Goal: Information Seeking & Learning: Learn about a topic

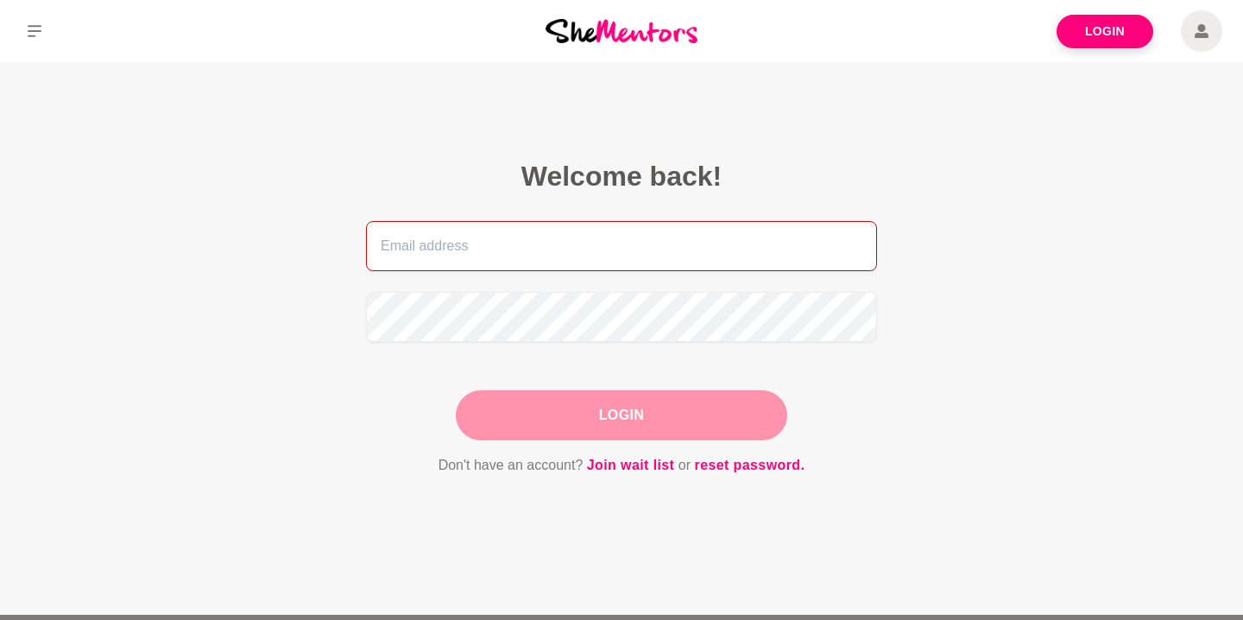
type input "anita.swancounselling@gmail.com"
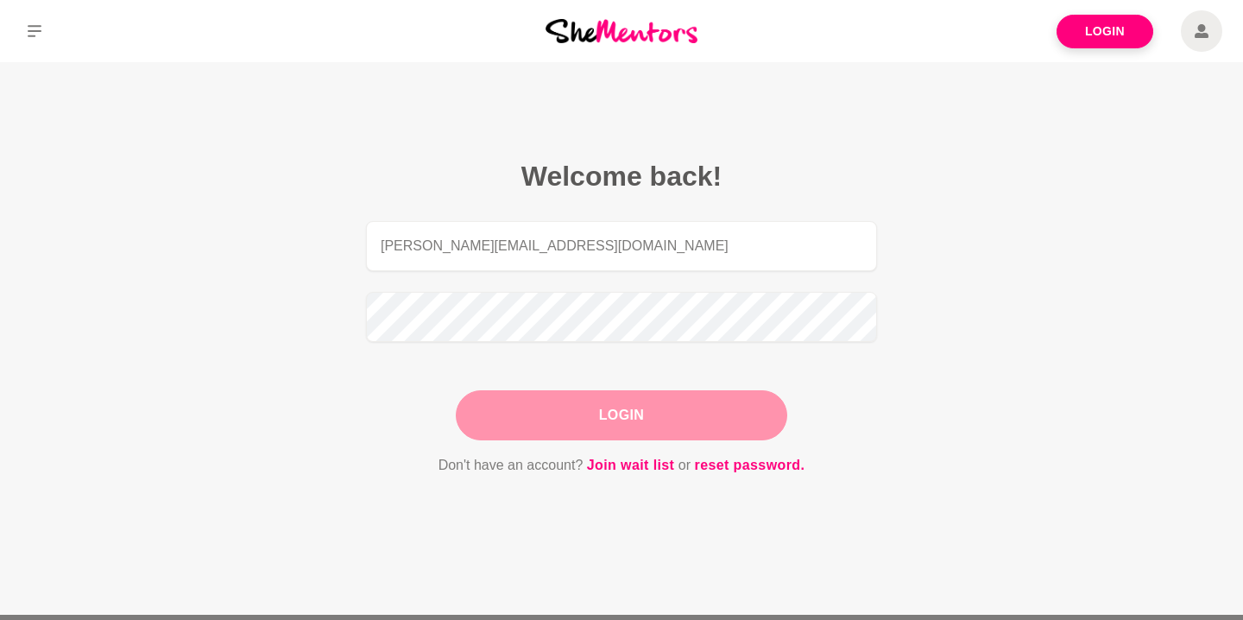
click at [612, 419] on div "Login" at bounding box center [621, 415] width 331 height 50
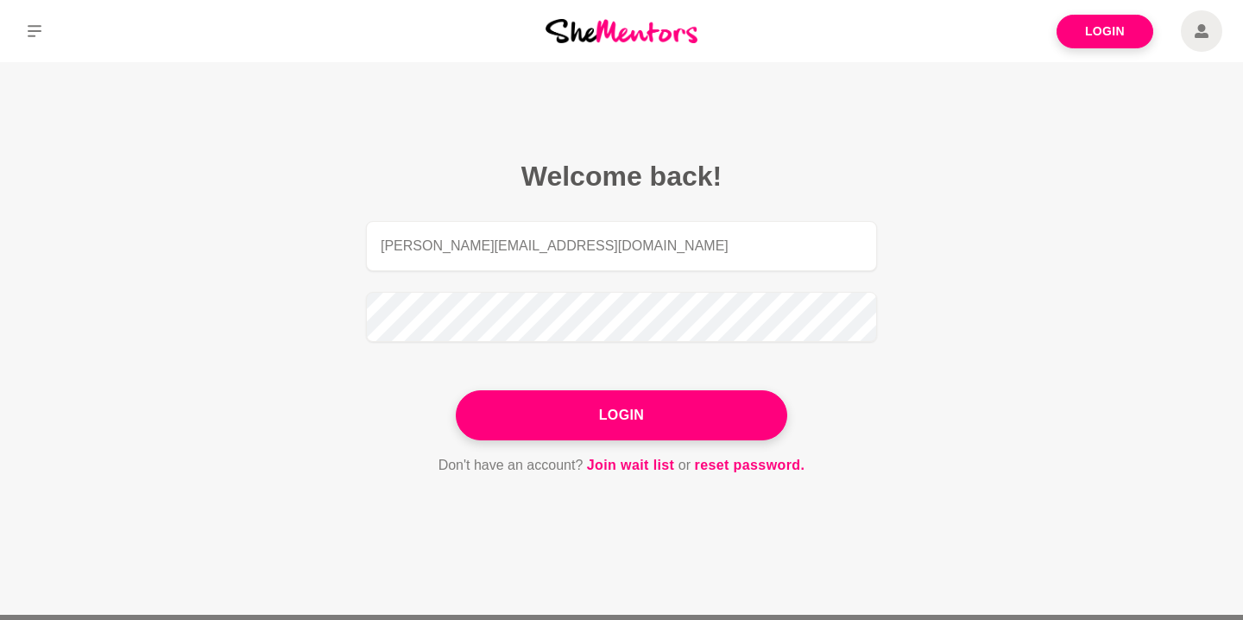
click at [612, 419] on button "Login" at bounding box center [621, 415] width 331 height 50
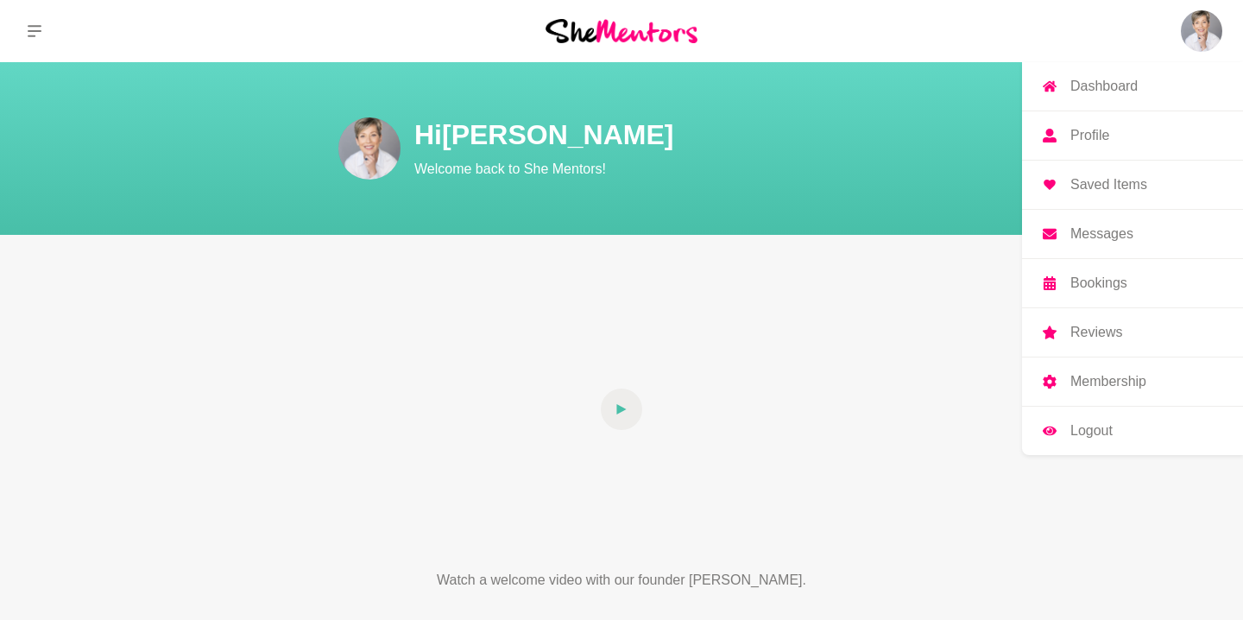
click at [1108, 83] on p "Dashboard" at bounding box center [1103, 86] width 67 height 14
click at [1094, 87] on p "Dashboard" at bounding box center [1103, 86] width 67 height 14
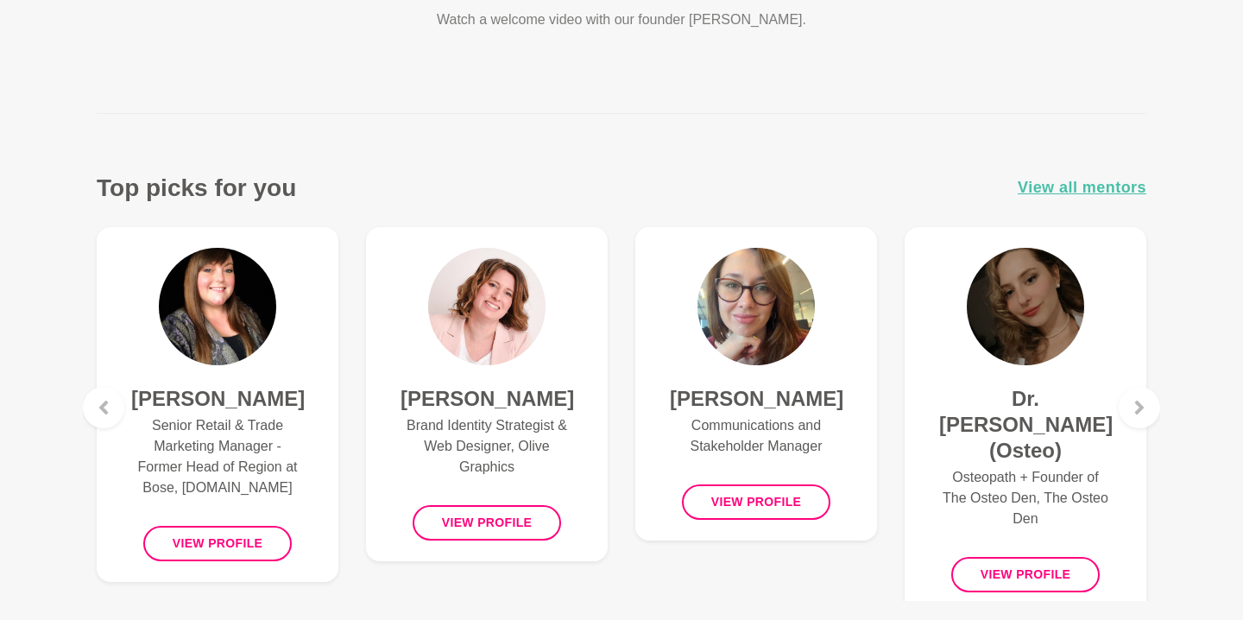
scroll to position [564, 0]
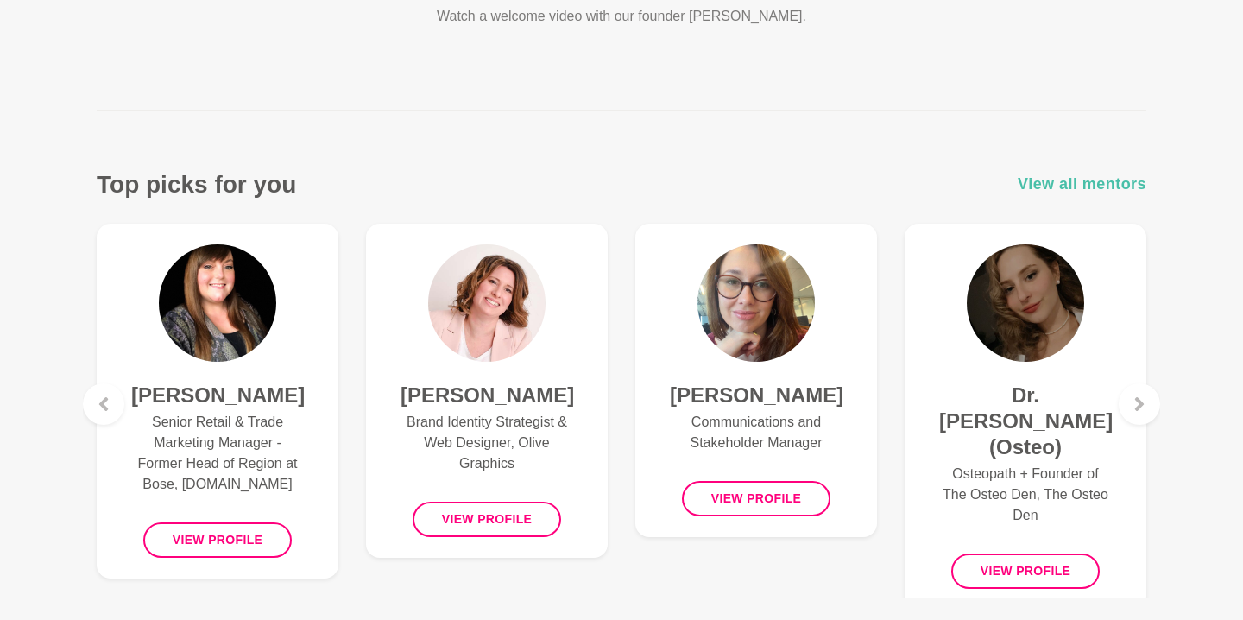
click at [1084, 188] on span "View all mentors" at bounding box center [1082, 184] width 129 height 25
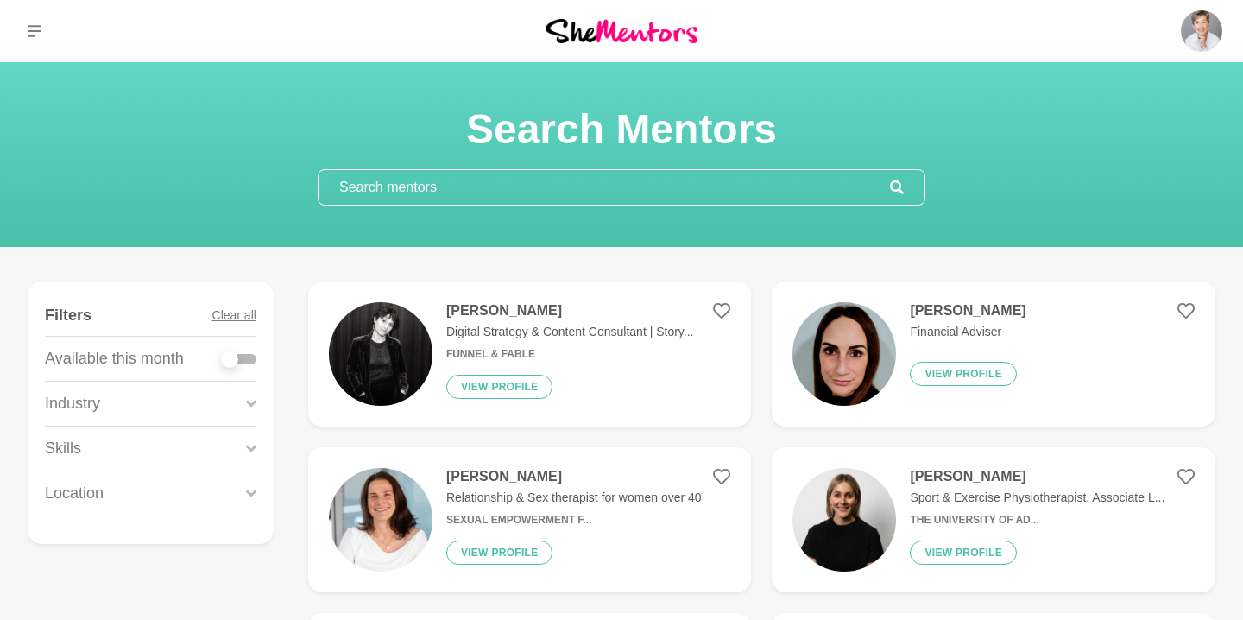
click at [808, 192] on input "text" at bounding box center [603, 187] width 571 height 35
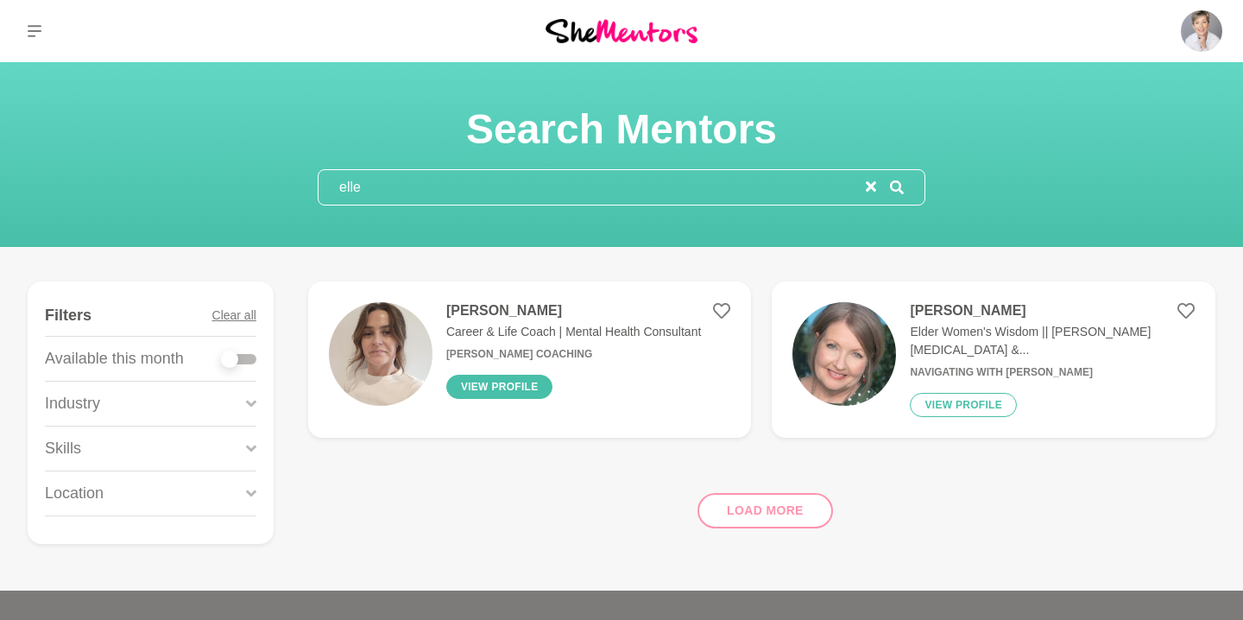
type input "elle"
click at [511, 381] on button "View profile" at bounding box center [499, 387] width 107 height 24
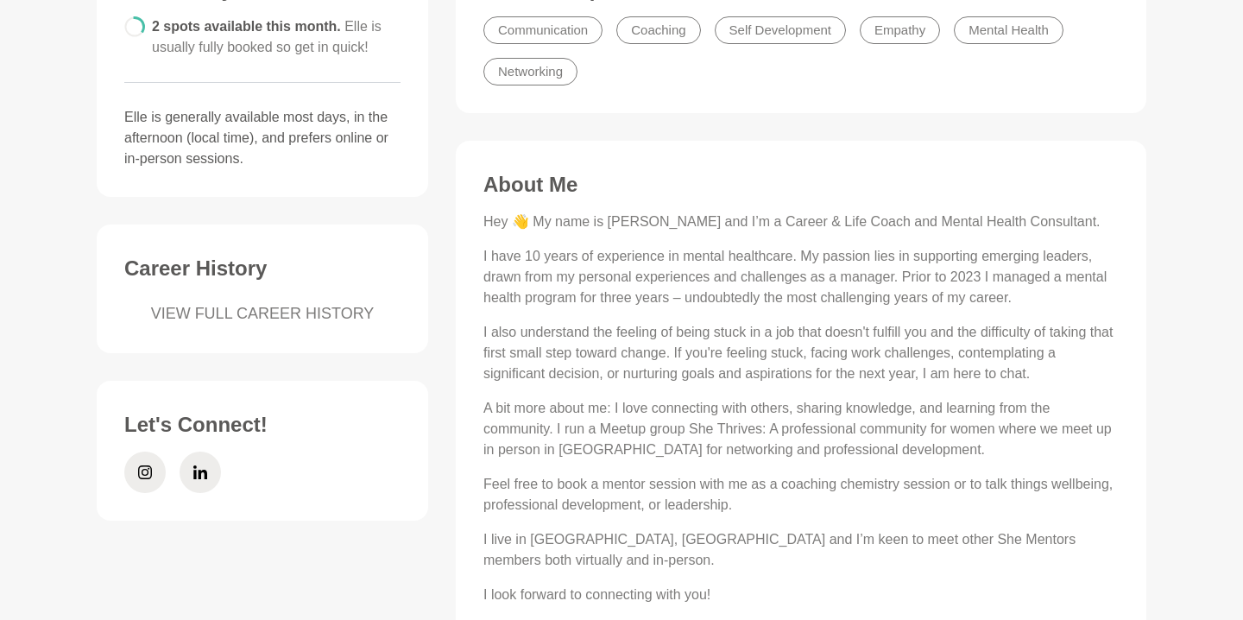
scroll to position [526, 0]
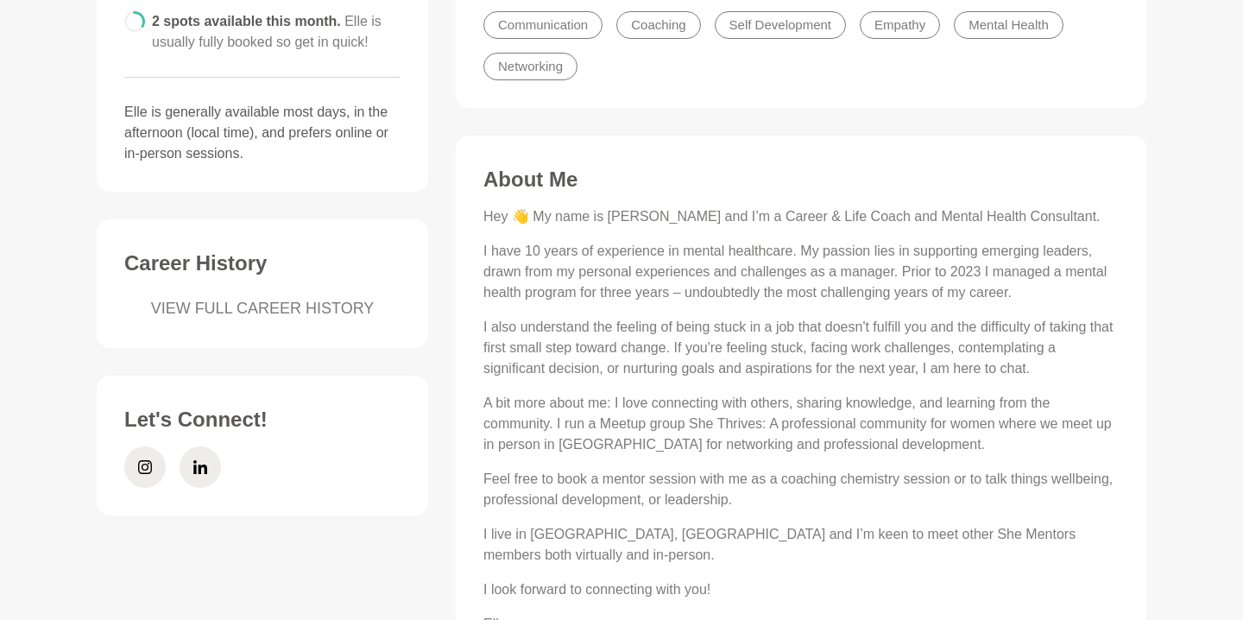
click at [276, 312] on link "VIEW FULL CAREER HISTORY" at bounding box center [262, 308] width 276 height 23
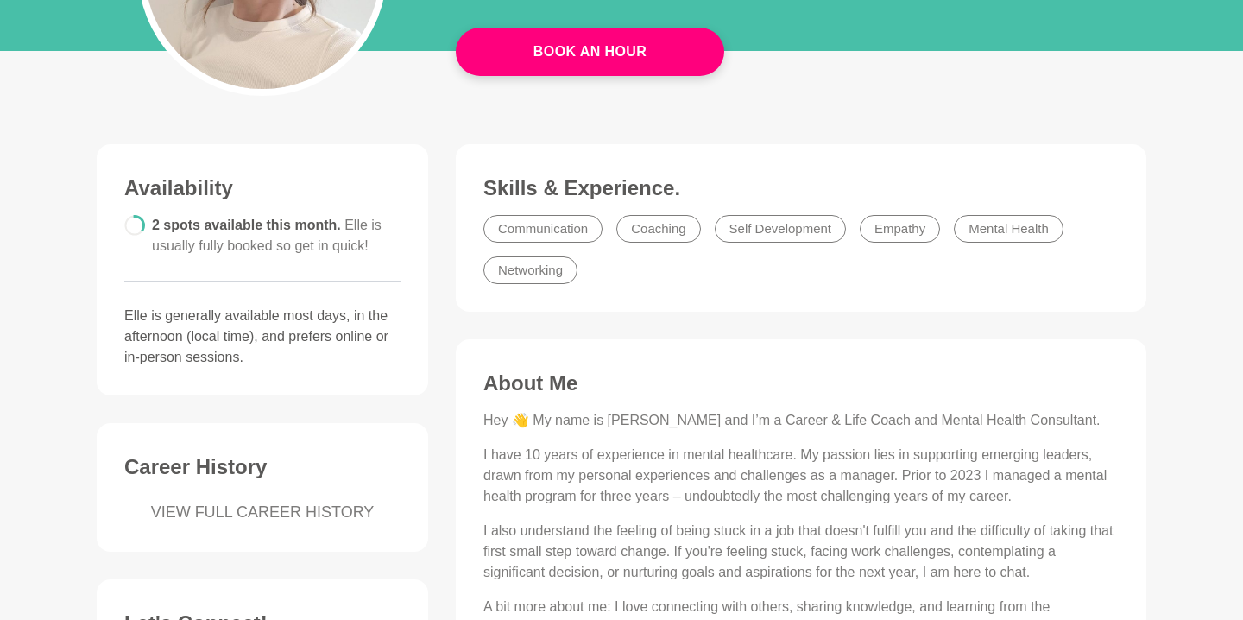
scroll to position [0, 0]
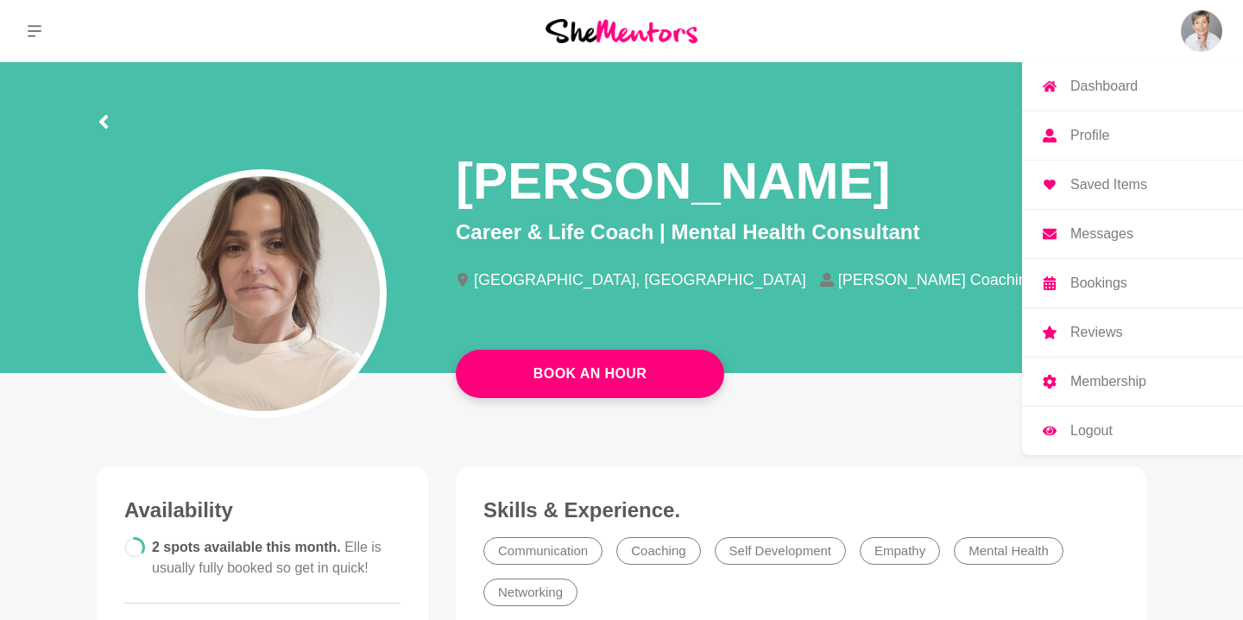
click at [1099, 432] on p "Logout" at bounding box center [1091, 431] width 42 height 14
